Goal: Entertainment & Leisure: Consume media (video, audio)

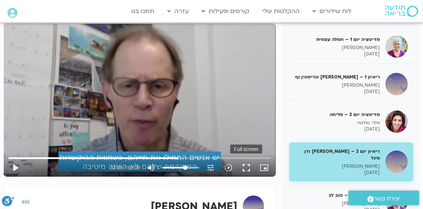
click at [242, 169] on button "fullscreen" at bounding box center [246, 168] width 18 height 18
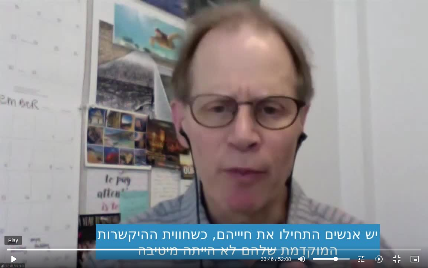
click at [13, 209] on button "play_arrow" at bounding box center [13, 259] width 18 height 18
click at [244, 209] on input "Seek" at bounding box center [214, 249] width 415 height 4
click at [338, 73] on div "Skip Ad 29:56 pause 30:39 / 52:08 volume_up Mute tune Resolution Auto 720p slow…" at bounding box center [214, 134] width 428 height 268
click at [277, 135] on div "Skip Ad 29:56 play_arrow 30:40 / 52:08 volume_up Mute tune Resolution Auto 240p…" at bounding box center [214, 134] width 428 height 268
click at [248, 120] on div "Skip Ad 29:56 pause 40:23 / 52:08 volume_up Mute tune Resolution Auto 720p slow…" at bounding box center [214, 134] width 428 height 268
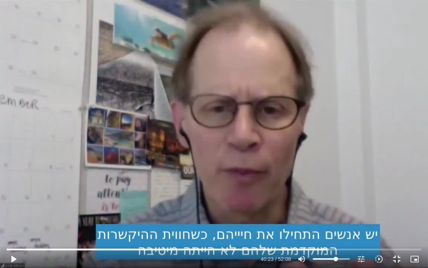
click at [240, 123] on div "Skip Ad 29:56 play_arrow 40:23 / 52:08 volume_up Mute tune Resolution Auto 720p…" at bounding box center [214, 134] width 428 height 268
click at [211, 155] on div "Skip Ad 29:56 pause 41:39 / 52:08 volume_up Mute tune Resolution Auto 720p slow…" at bounding box center [214, 134] width 428 height 268
click at [15, 209] on button "play_arrow" at bounding box center [13, 259] width 18 height 18
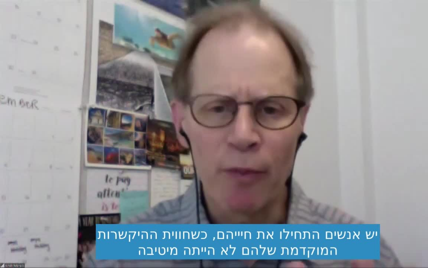
click at [15, 209] on button "pause" at bounding box center [13, 259] width 18 height 18
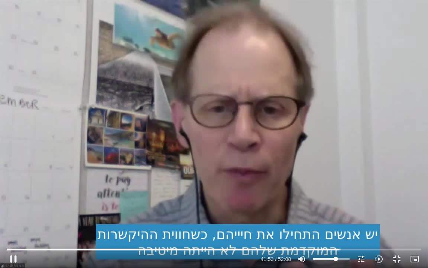
drag, startPoint x: 89, startPoint y: 192, endPoint x: 62, endPoint y: 206, distance: 30.1
click at [75, 198] on div "Skip Ad 14:39 pause 41:53 / 52:08 volume_up Mute tune Resolution Auto 720p slow…" at bounding box center [214, 134] width 428 height 268
drag, startPoint x: 181, startPoint y: 176, endPoint x: 337, endPoint y: 144, distance: 159.0
click at [337, 144] on div "Skip Ad 10:44 play_arrow 41:53 / 52:08 volume_up Mute tune Resolution Auto 720p…" at bounding box center [214, 134] width 428 height 268
click at [353, 191] on div "Skip Ad 47:04 pause 41:58 / 52:08 volume_up Mute tune Resolution Auto 720p slow…" at bounding box center [214, 134] width 428 height 268
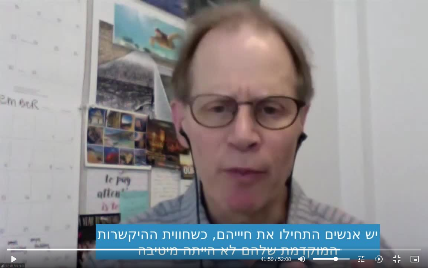
click at [182, 174] on div "Skip Ad 47:04 play_arrow 41:59 / 52:08 volume_up Mute tune Resolution Auto 720p…" at bounding box center [214, 134] width 428 height 268
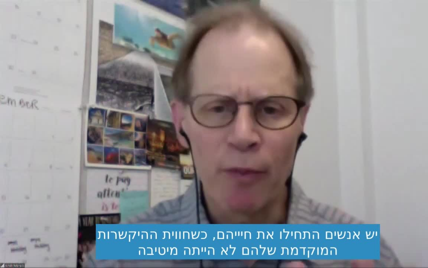
click at [182, 174] on div "Skip Ad 47:04 pause 42:01 / 52:08 volume_up Mute tune Resolution Auto 720p slow…" at bounding box center [214, 134] width 428 height 268
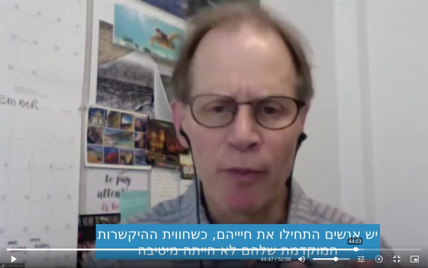
click at [356, 209] on input "Seek" at bounding box center [214, 249] width 415 height 4
click at [14, 209] on button "play_arrow" at bounding box center [13, 259] width 18 height 18
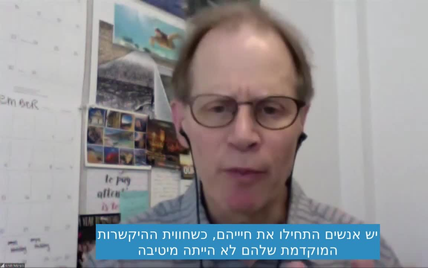
click at [14, 209] on button "pause" at bounding box center [13, 259] width 18 height 18
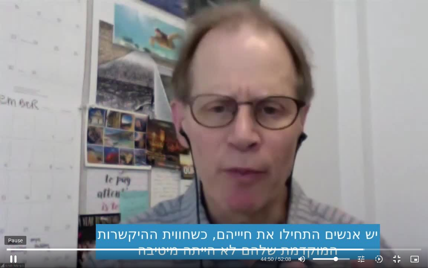
click at [15, 209] on button "pause" at bounding box center [13, 259] width 18 height 18
click at [14, 209] on button "play_arrow" at bounding box center [13, 259] width 18 height 18
click at [397, 209] on button "fullscreen_exit" at bounding box center [397, 259] width 18 height 18
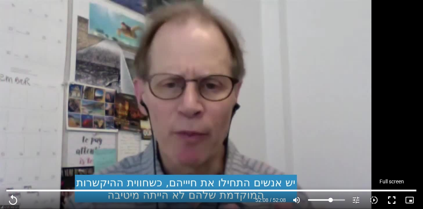
type input "3128.933333"
